Goal: Transaction & Acquisition: Purchase product/service

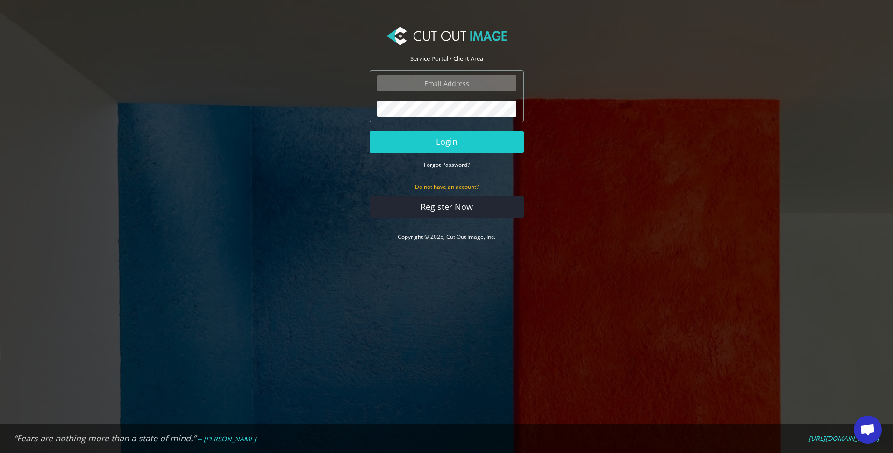
type input "[EMAIL_ADDRESS][DOMAIN_NAME]"
click at [455, 99] on div "The password field is required." at bounding box center [447, 109] width 154 height 26
click at [459, 139] on button "Login" at bounding box center [447, 142] width 154 height 22
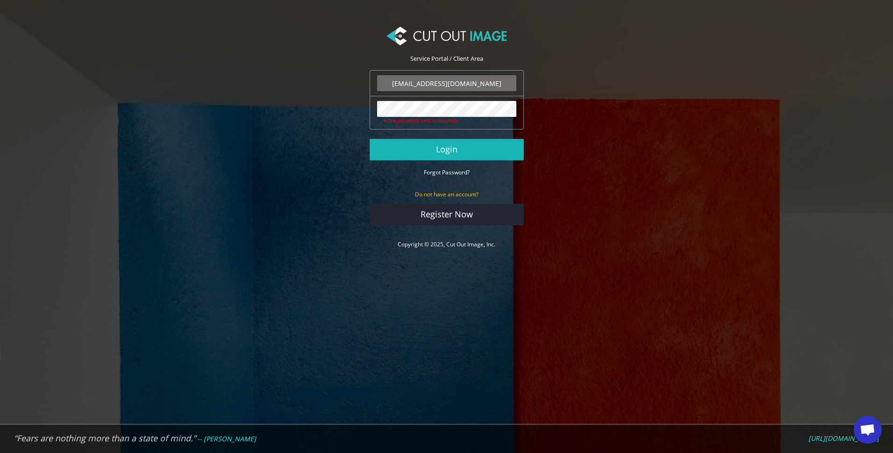
click at [459, 139] on button "Login" at bounding box center [447, 150] width 154 height 22
click at [456, 149] on button "Login" at bounding box center [447, 150] width 154 height 22
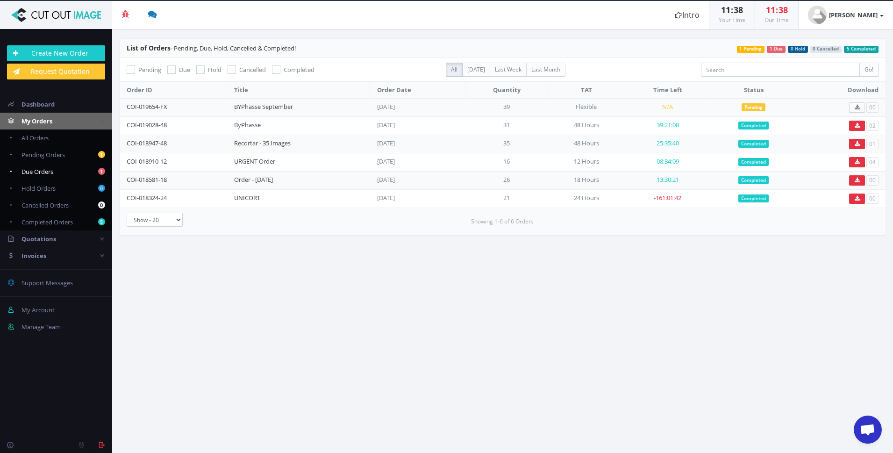
click at [48, 170] on span "Due Orders" at bounding box center [38, 171] width 32 height 8
checkbox input "true"
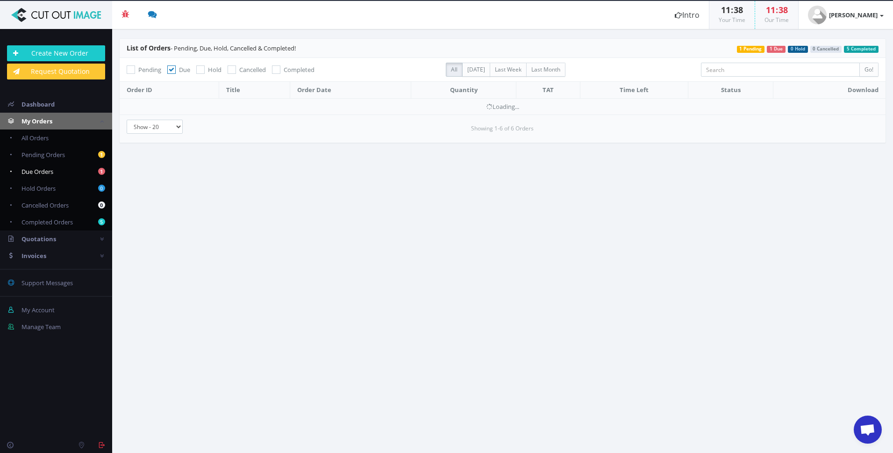
click at [48, 170] on span "Due Orders" at bounding box center [38, 171] width 32 height 8
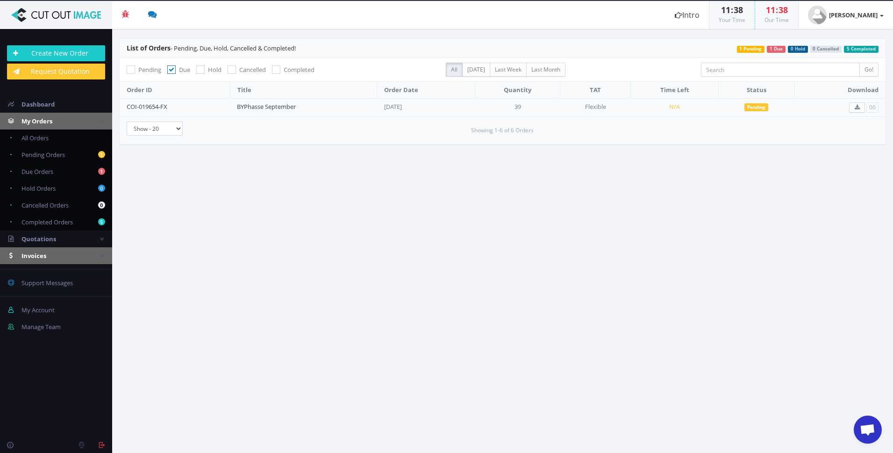
click at [50, 253] on link "Invoices" at bounding box center [56, 255] width 112 height 17
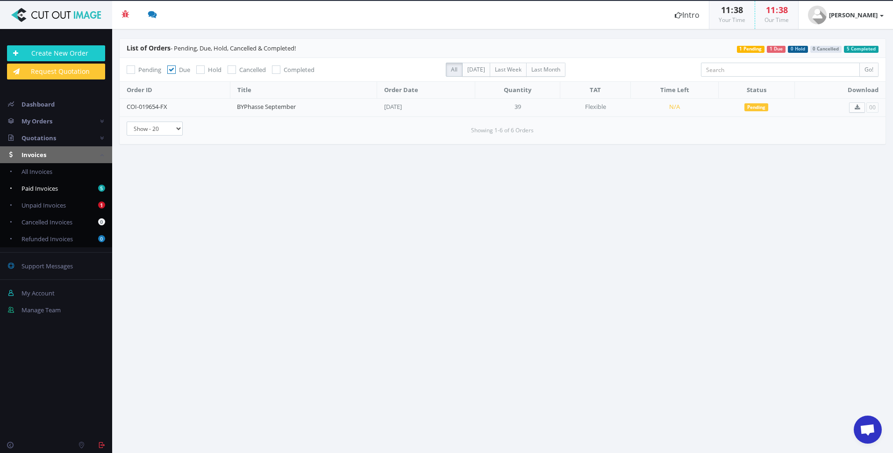
click at [58, 188] on link "5 Paid Invoices" at bounding box center [56, 188] width 112 height 17
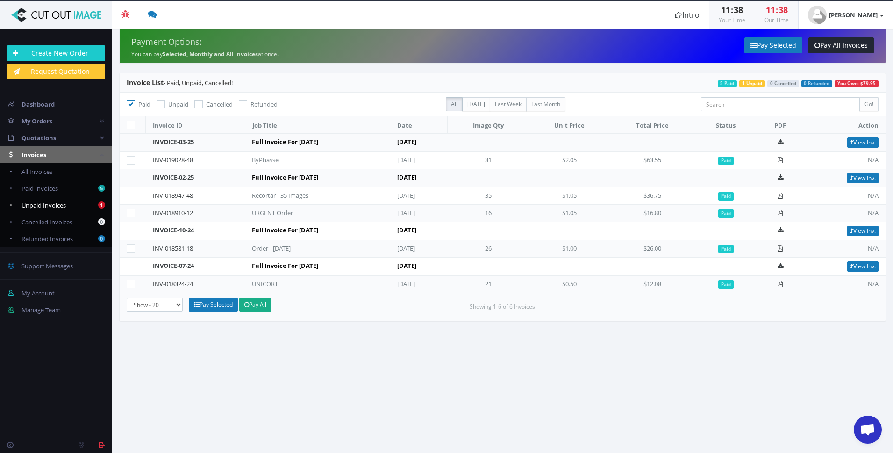
click at [48, 205] on span "Unpaid Invoices" at bounding box center [44, 205] width 44 height 8
checkbox input "false"
checkbox input "true"
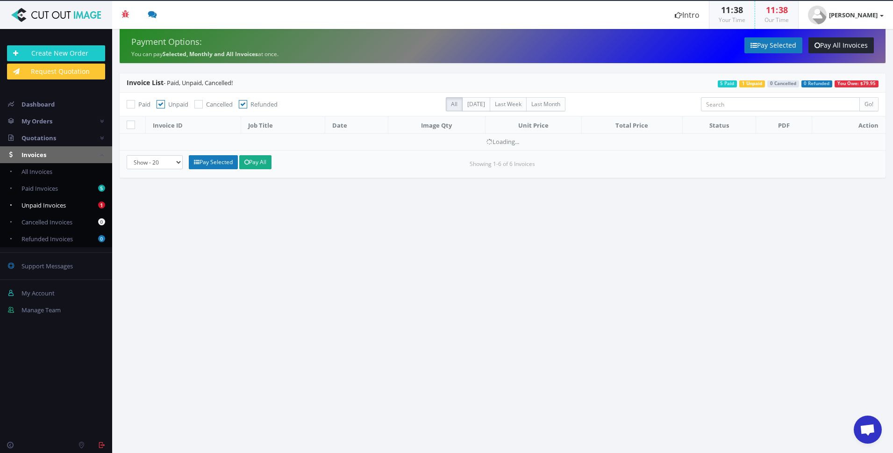
click at [48, 205] on span "Unpaid Invoices" at bounding box center [44, 205] width 44 height 8
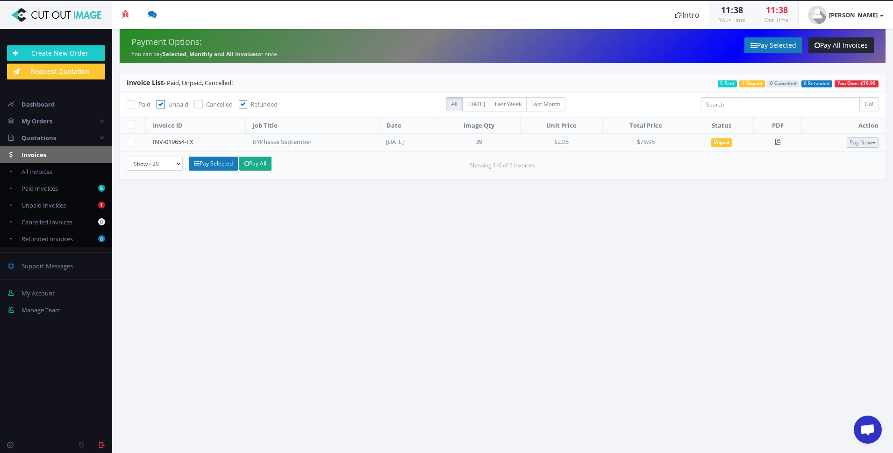
click at [873, 144] on span "button" at bounding box center [874, 143] width 4 height 2
click at [836, 172] on span "Credit Card" at bounding box center [839, 172] width 36 height 9
